Goal: Task Accomplishment & Management: Use online tool/utility

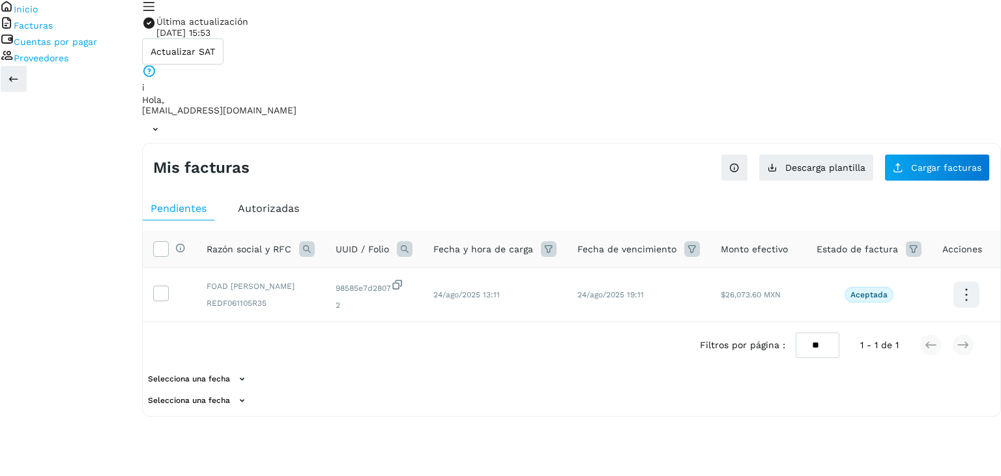
click at [97, 47] on link "Cuentas por pagar" at bounding box center [55, 41] width 83 height 10
click at [920, 154] on button "Cargar facturas" at bounding box center [937, 167] width 106 height 27
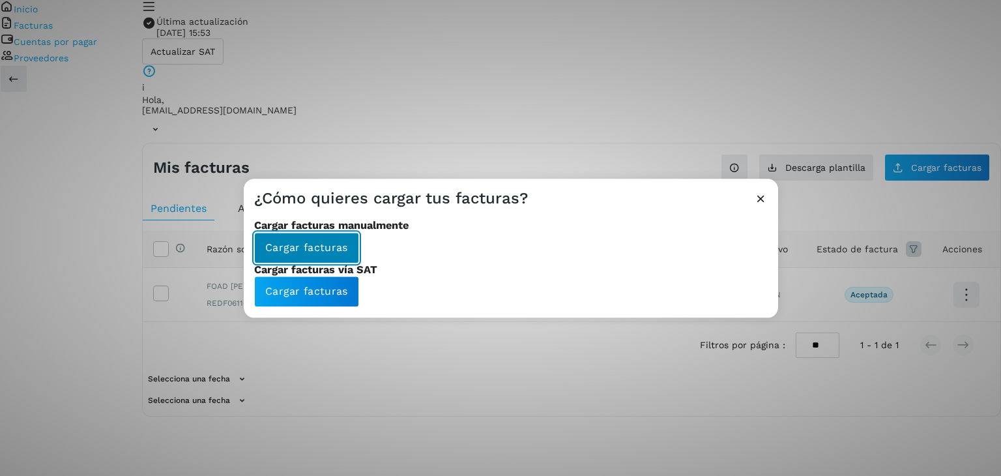
click at [301, 255] on span "Cargar facturas" at bounding box center [306, 247] width 83 height 14
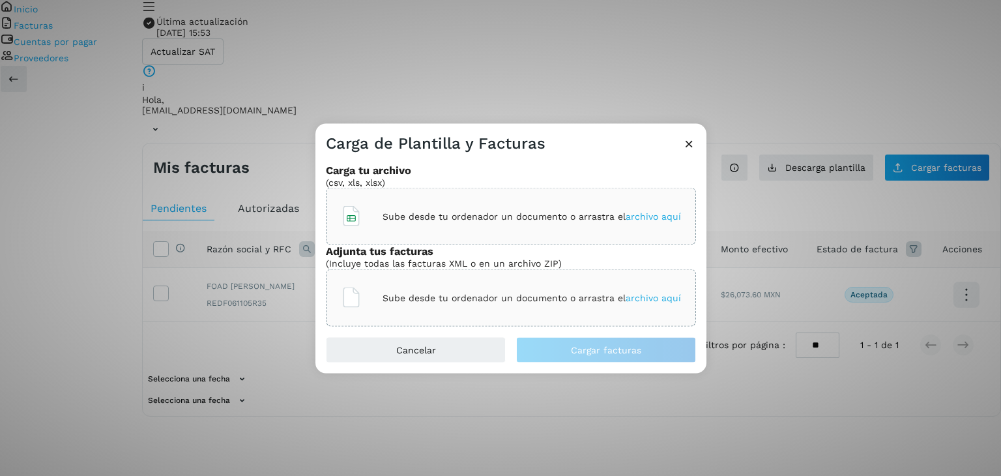
click at [647, 211] on span "archivo aquí" at bounding box center [652, 216] width 55 height 10
click at [645, 315] on div "Sube desde tu ordenador un documento o arrastra el archivo aquí" at bounding box center [511, 296] width 340 height 35
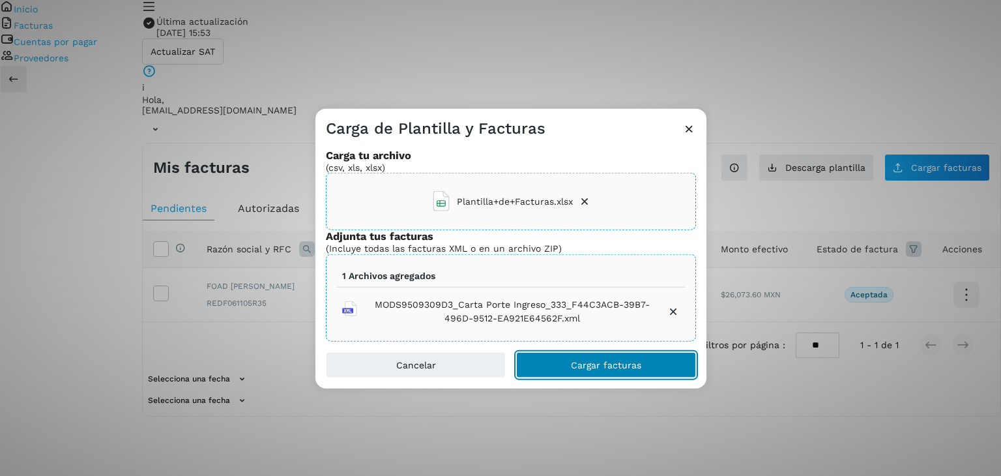
click at [611, 369] on span "Cargar facturas" at bounding box center [606, 364] width 70 height 9
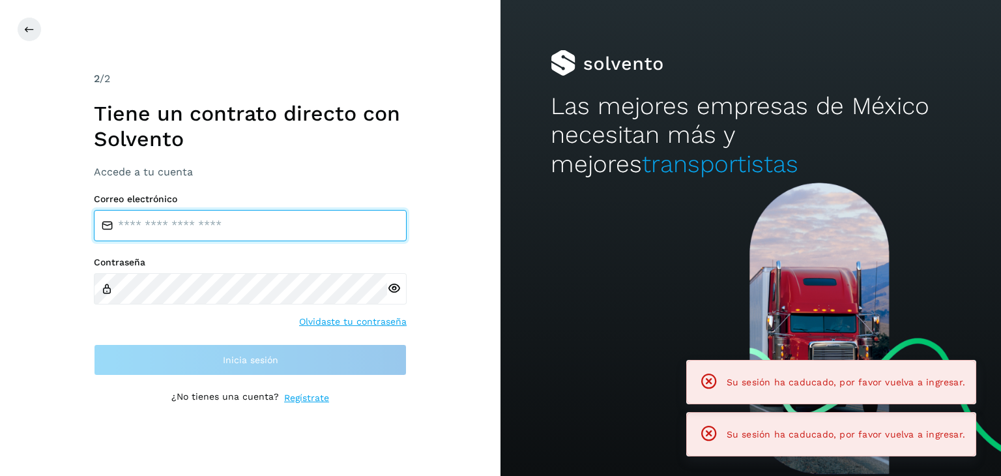
type input "**********"
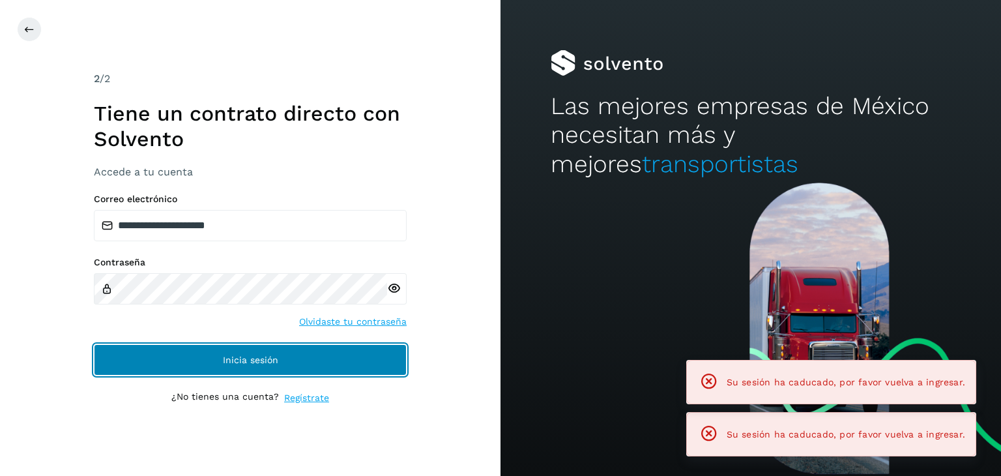
click at [327, 352] on button "Inicia sesión" at bounding box center [250, 359] width 313 height 31
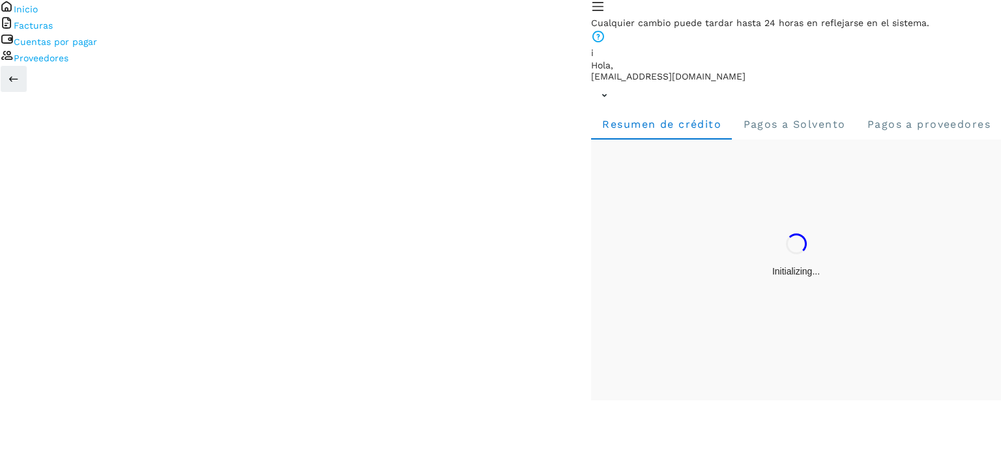
click at [97, 47] on link "Cuentas por pagar" at bounding box center [55, 41] width 83 height 10
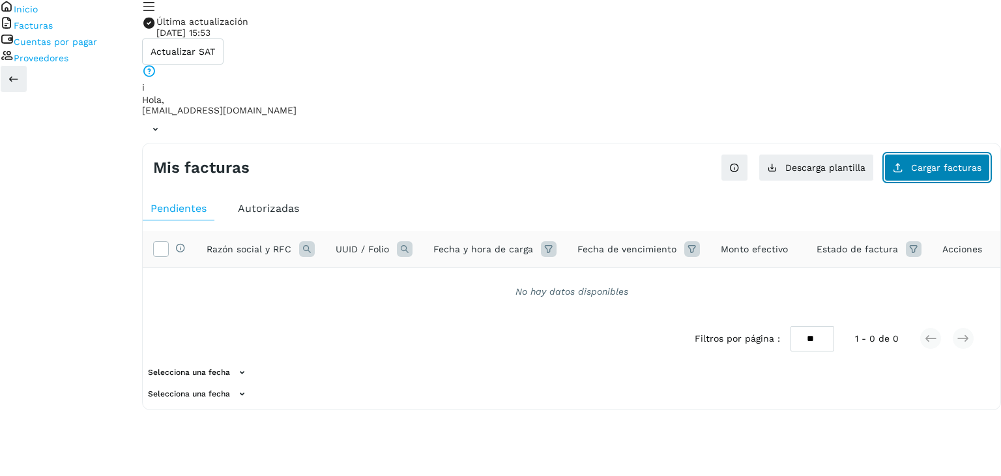
click at [964, 163] on span "Cargar facturas" at bounding box center [946, 167] width 70 height 9
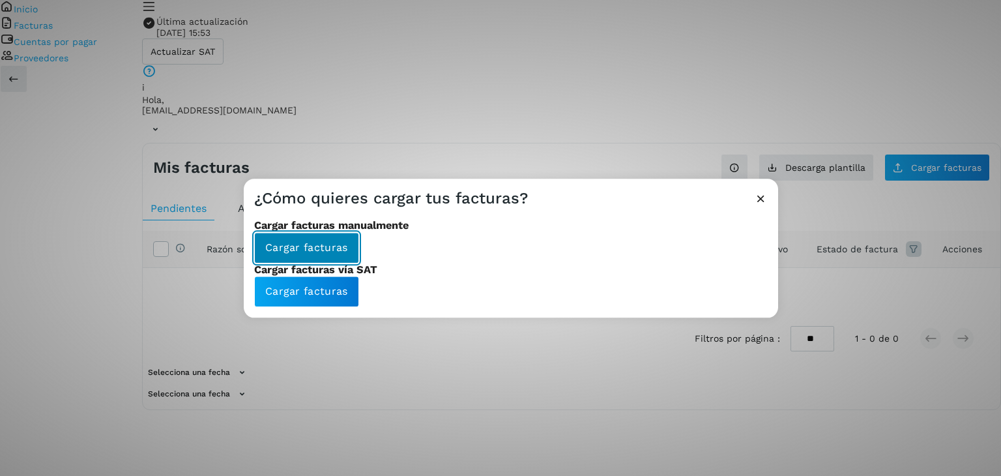
click at [347, 255] on span "Cargar facturas" at bounding box center [306, 247] width 83 height 14
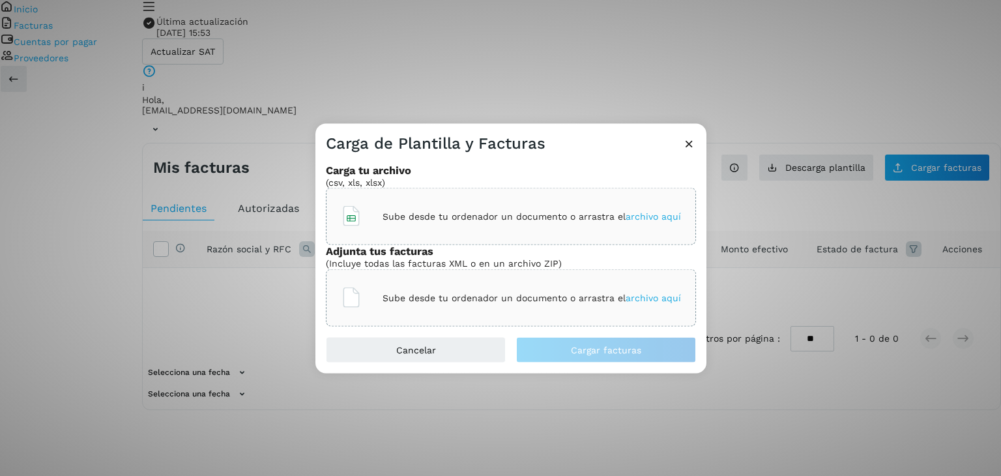
click at [619, 211] on p "Sube desde tu ordenador un documento o arrastra el archivo aquí" at bounding box center [531, 216] width 298 height 11
click at [644, 302] on span "archivo aquí" at bounding box center [652, 297] width 55 height 10
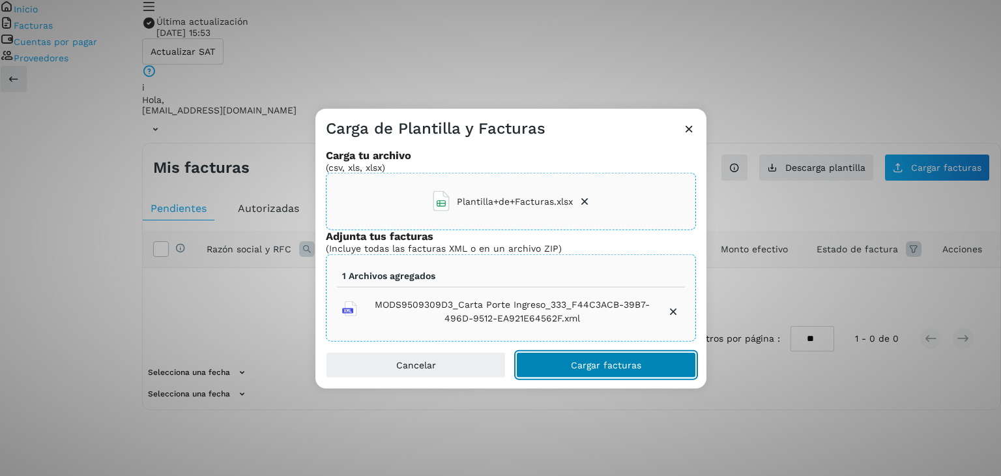
click at [644, 377] on button "Cargar facturas" at bounding box center [606, 364] width 180 height 26
